Goal: Task Accomplishment & Management: Use online tool/utility

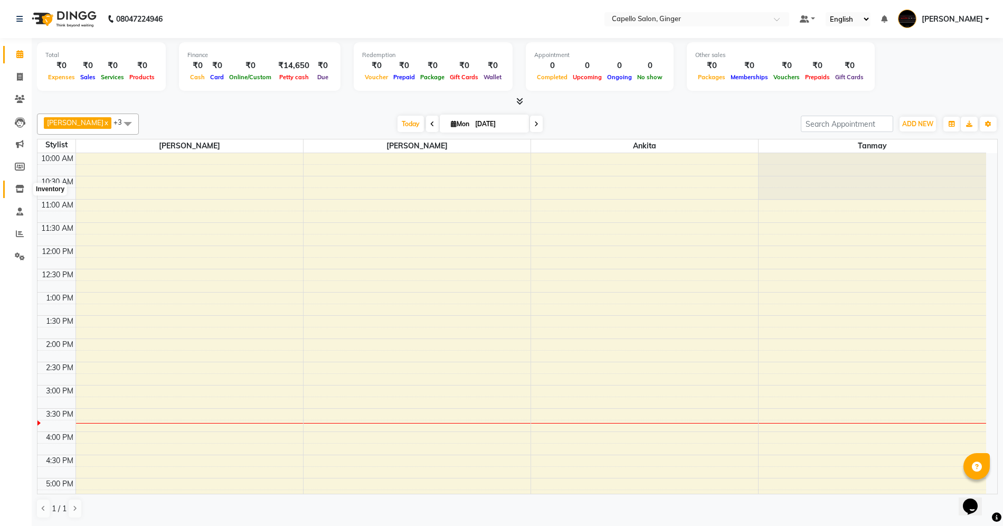
click at [18, 190] on icon at bounding box center [19, 189] width 9 height 8
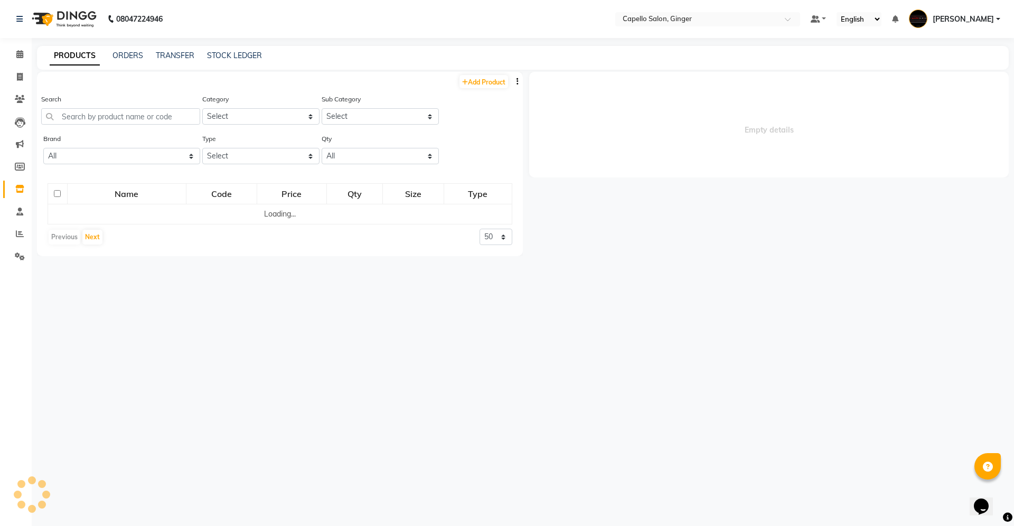
select select
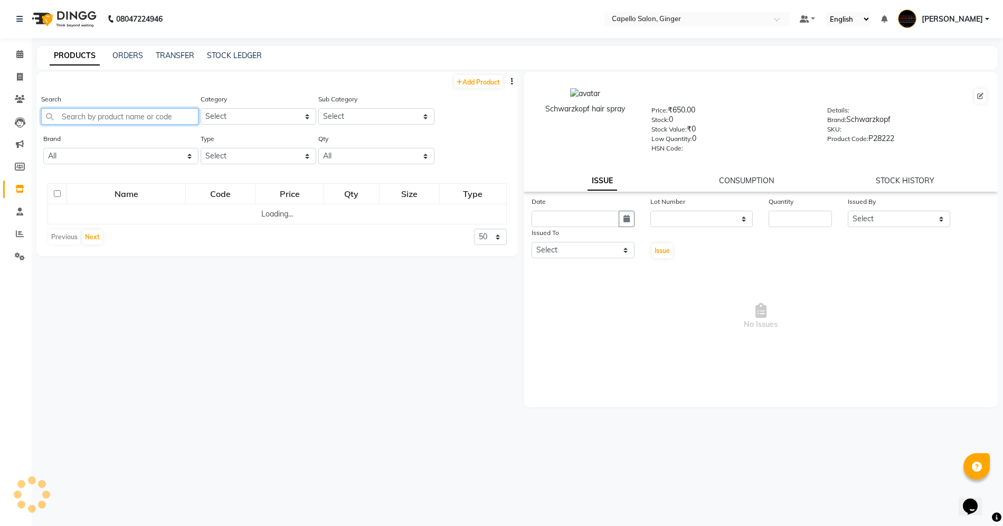
click at [143, 115] on input "text" at bounding box center [119, 116] width 157 height 16
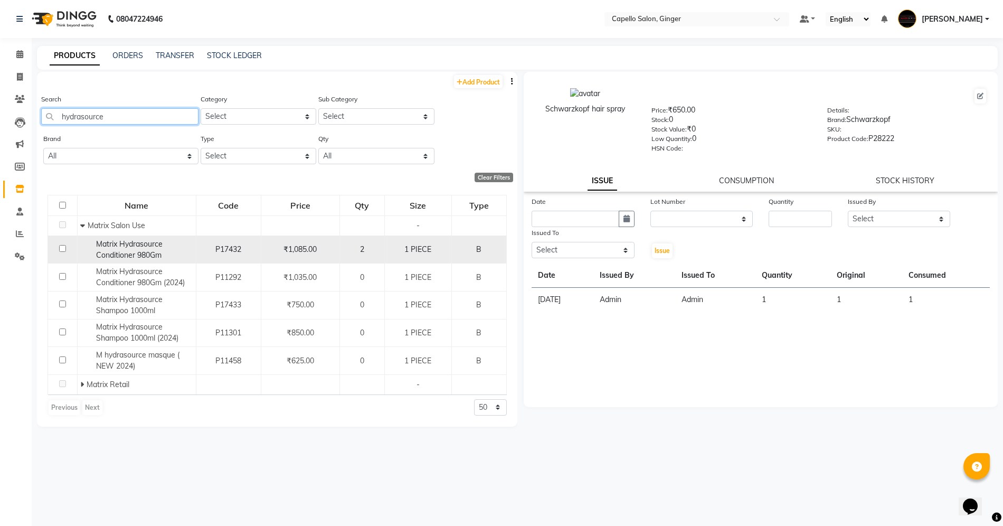
type input "hydrasource"
click at [62, 246] on td at bounding box center [63, 250] width 30 height 28
click at [63, 248] on input "checkbox" at bounding box center [62, 248] width 7 height 7
checkbox input "true"
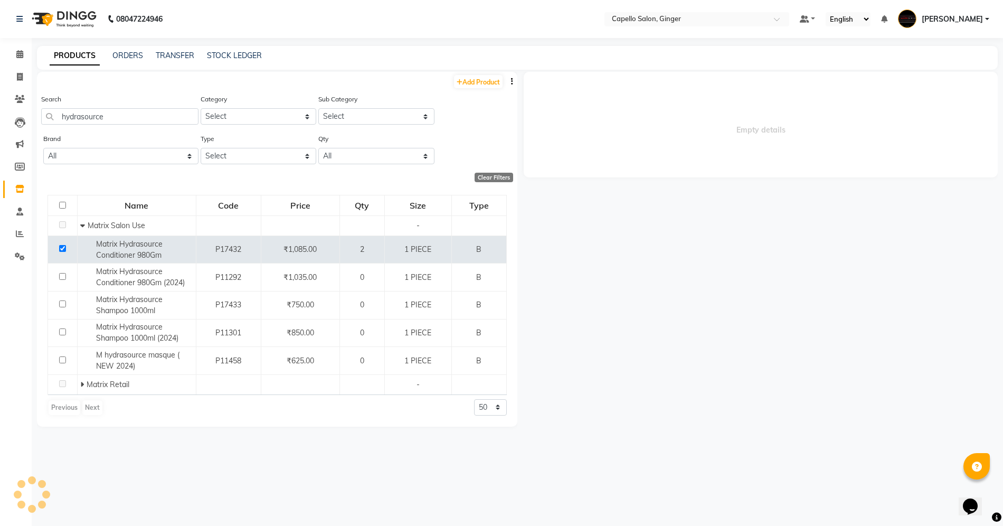
select select
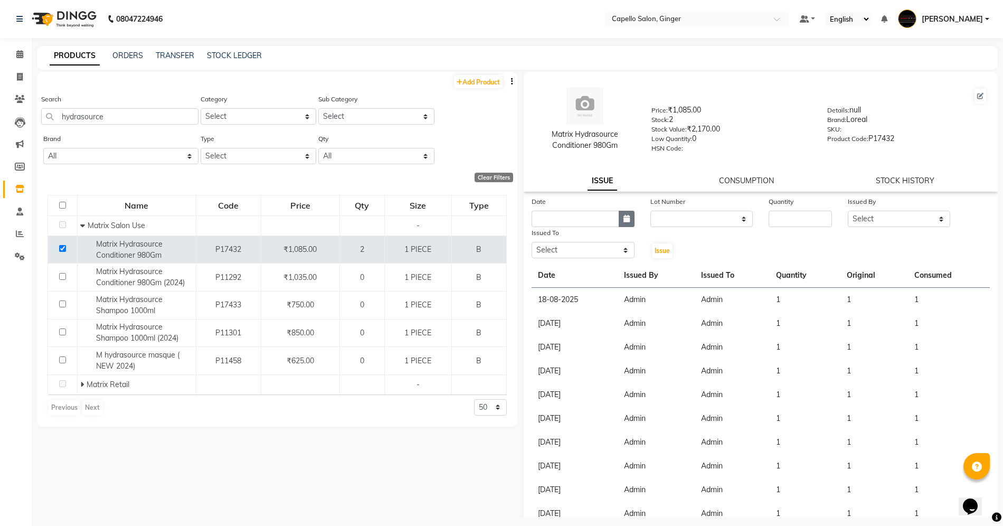
click at [626, 215] on icon "button" at bounding box center [627, 218] width 6 height 7
select select "9"
select select "2025"
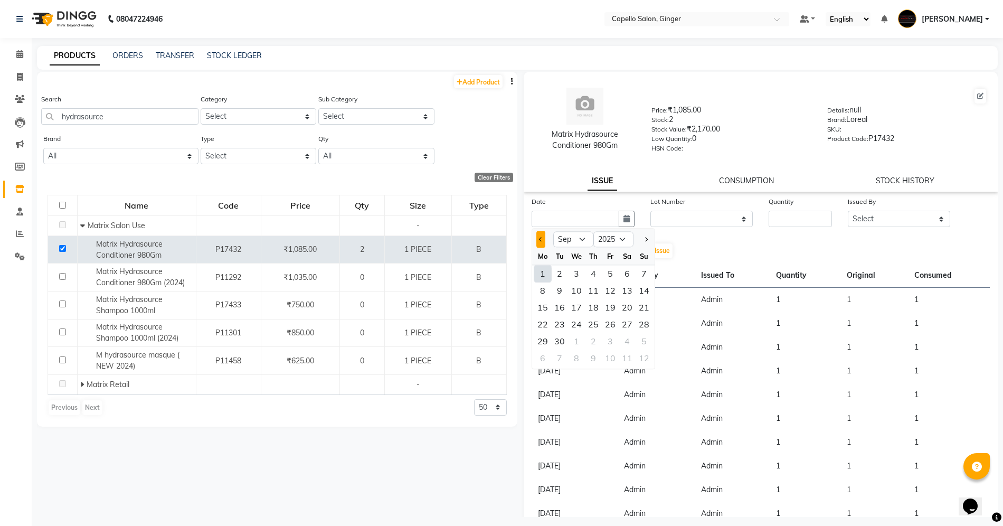
click at [537, 236] on button "Previous month" at bounding box center [541, 239] width 9 height 17
select select "8"
click at [644, 343] on div "31" at bounding box center [644, 341] width 17 height 17
type input "[DATE]"
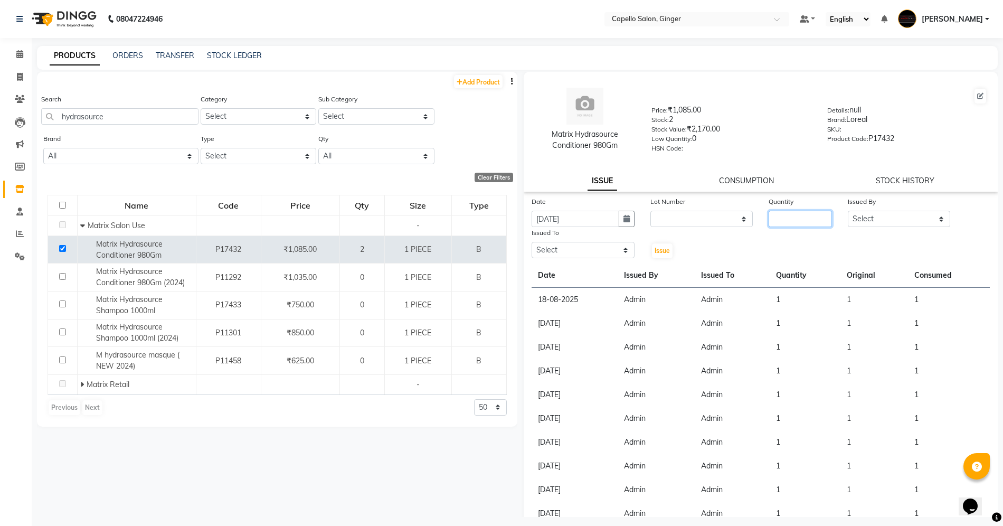
click at [810, 222] on input "number" at bounding box center [800, 219] width 63 height 16
type input "1"
click at [881, 222] on select "Select Admin [PERSON_NAME] [PERSON_NAME] [PERSON_NAME] [PERSON_NAME] [PERSON_NA…" at bounding box center [899, 219] width 103 height 16
select select "14651"
click at [848, 211] on select "Select Admin [PERSON_NAME] [PERSON_NAME] [PERSON_NAME] [PERSON_NAME] [PERSON_NA…" at bounding box center [899, 219] width 103 height 16
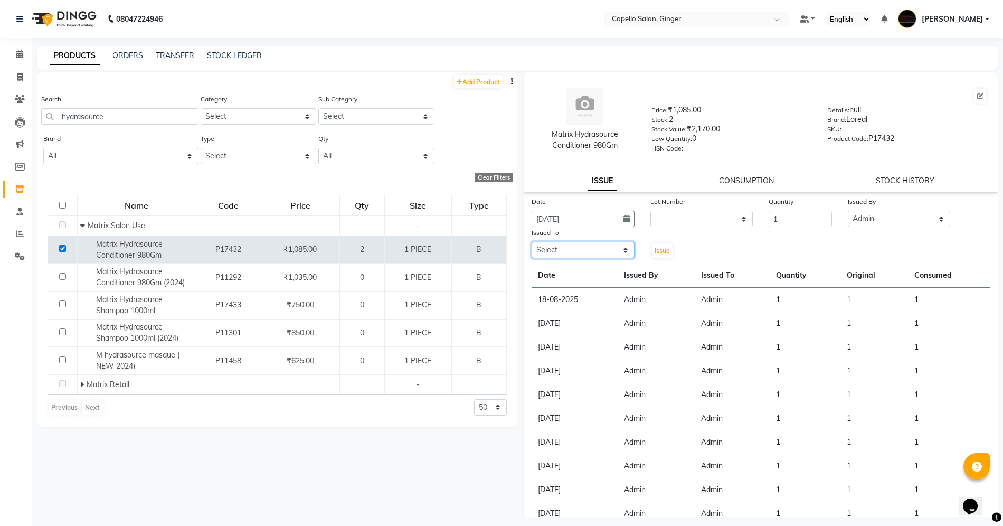
drag, startPoint x: 583, startPoint y: 250, endPoint x: 577, endPoint y: 256, distance: 8.6
click at [583, 250] on select "Select Admin [PERSON_NAME] [PERSON_NAME] [PERSON_NAME] [PERSON_NAME] [PERSON_NA…" at bounding box center [583, 250] width 103 height 16
select select "14651"
click at [532, 242] on select "Select Admin [PERSON_NAME] [PERSON_NAME] [PERSON_NAME] [PERSON_NAME] [PERSON_NA…" at bounding box center [583, 250] width 103 height 16
click at [660, 243] on button "Issue" at bounding box center [662, 250] width 21 height 15
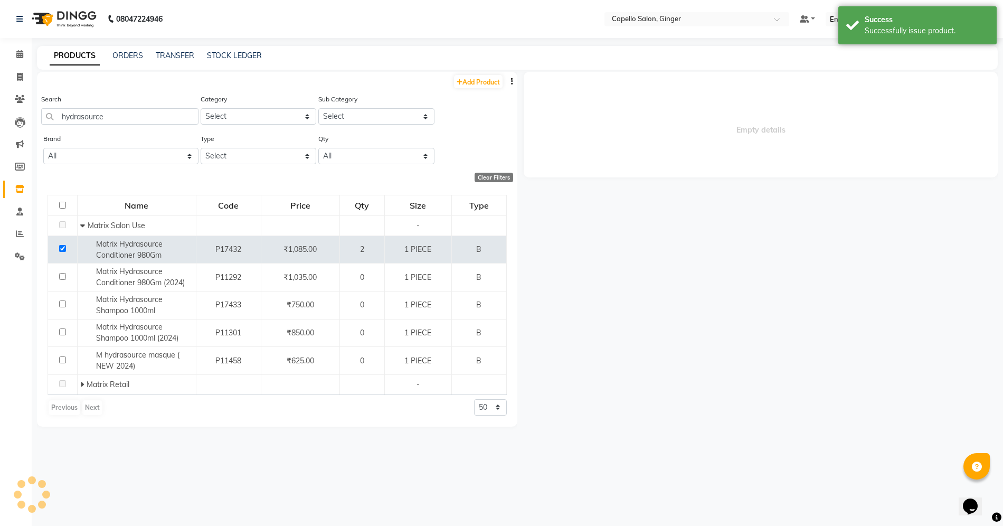
select select
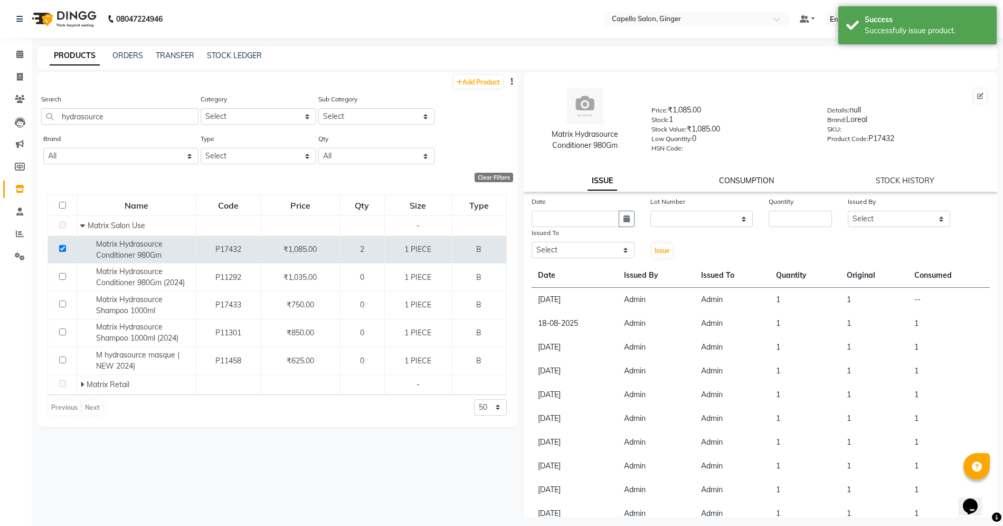
click at [767, 182] on link "CONSUMPTION" at bounding box center [746, 181] width 55 height 10
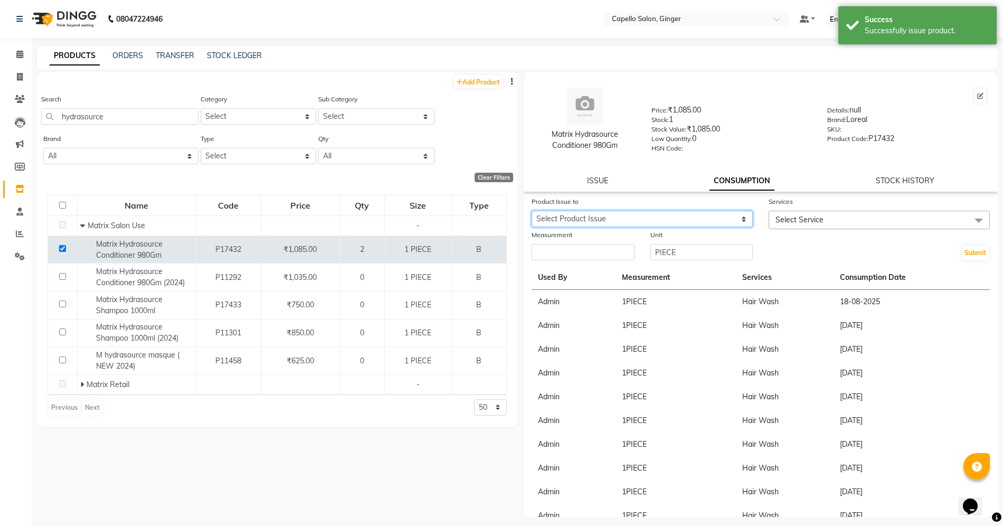
click at [642, 214] on select "Select Product Issue [DATE], Issued to: Admin, Balance: 1" at bounding box center [642, 219] width 221 height 16
select select "1198167"
click at [532, 211] on select "Select Product Issue [DATE], Issued to: Admin, Balance: 1" at bounding box center [642, 219] width 221 height 16
click at [837, 218] on span "Select Service" at bounding box center [879, 220] width 221 height 18
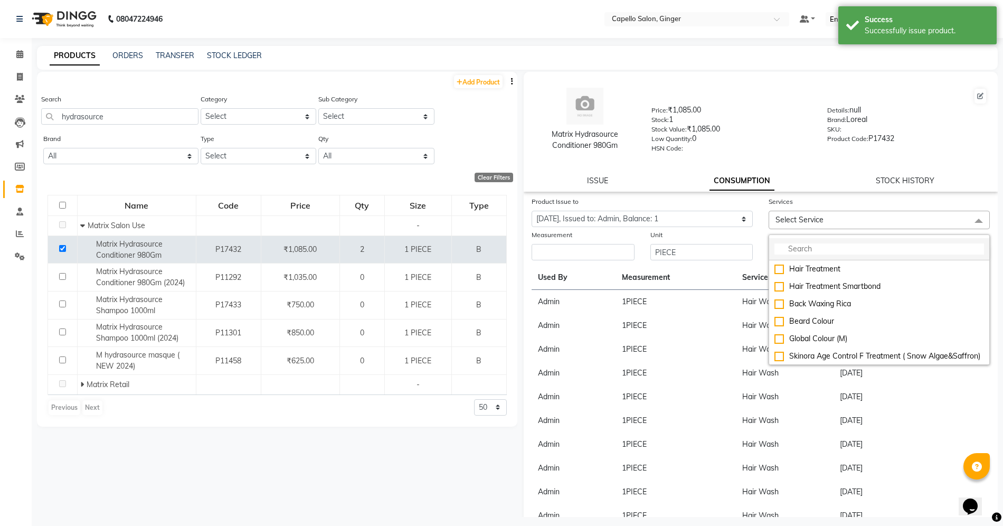
click at [832, 250] on input "multiselect-search" at bounding box center [880, 248] width 210 height 11
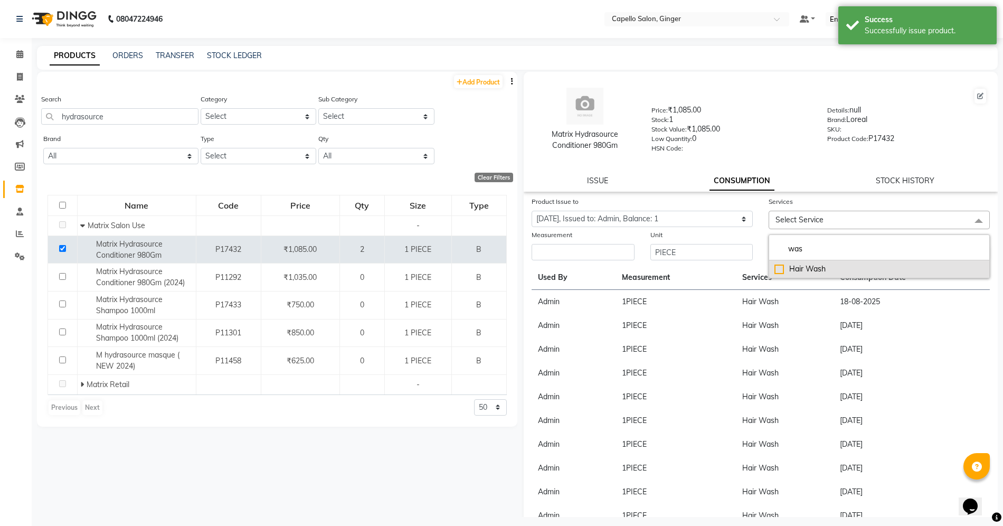
type input "was"
click at [775, 265] on div "Hair Wash" at bounding box center [880, 268] width 210 height 11
checkbox input "true"
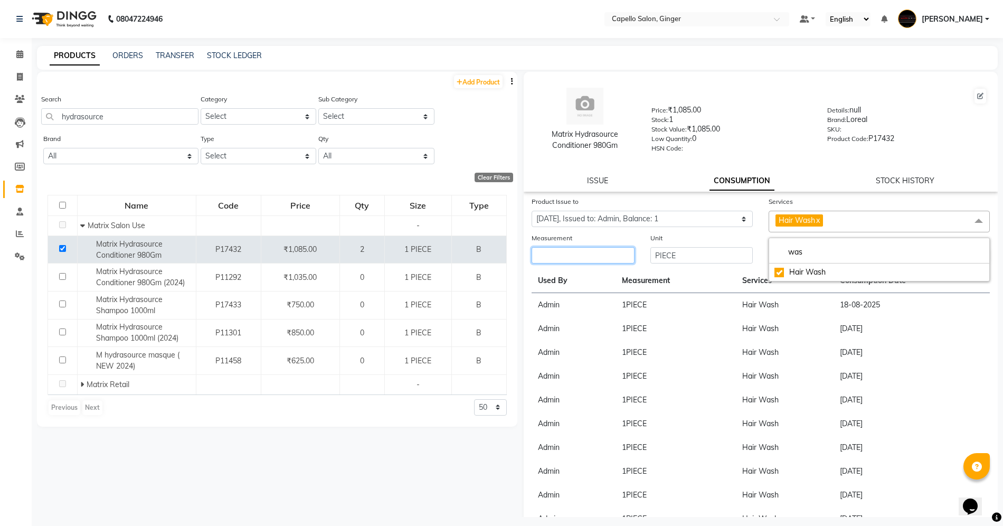
click at [575, 260] on input "number" at bounding box center [583, 255] width 103 height 16
type input "1"
click at [966, 260] on button "Submit" at bounding box center [975, 256] width 27 height 15
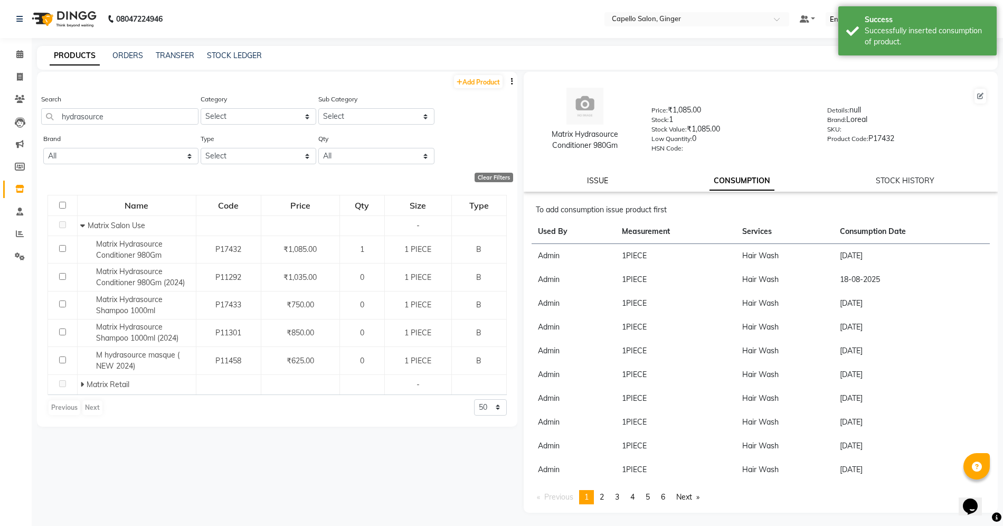
click at [603, 177] on link "ISSUE" at bounding box center [597, 181] width 21 height 10
select select
